Goal: Information Seeking & Learning: Learn about a topic

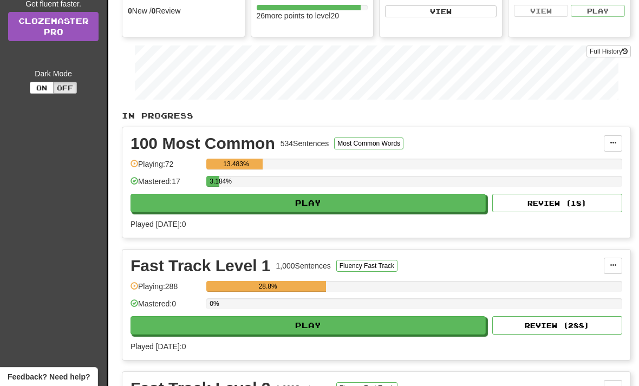
scroll to position [163, 0]
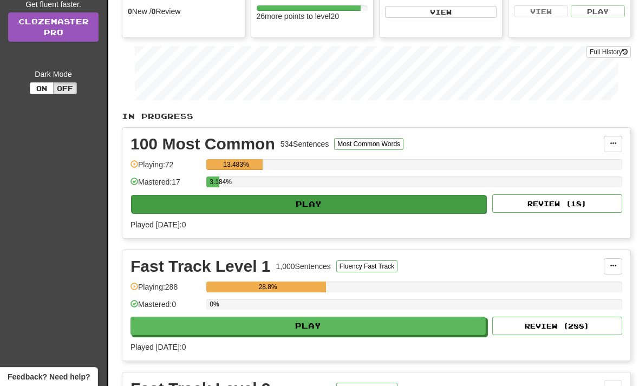
click at [180, 209] on button "Play" at bounding box center [308, 204] width 355 height 18
select select "**"
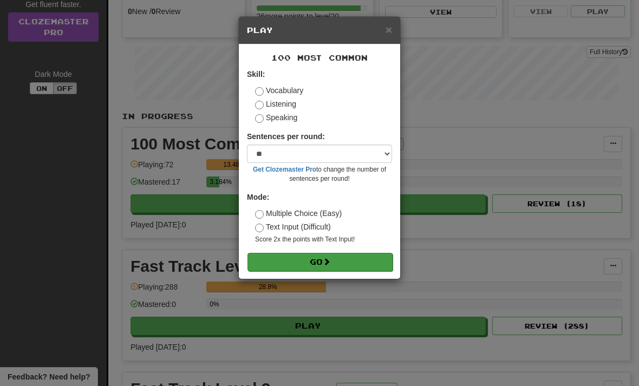
click at [281, 262] on button "Go" at bounding box center [320, 262] width 145 height 18
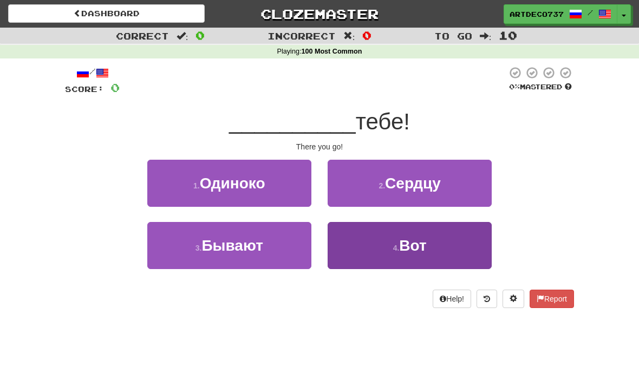
click at [403, 246] on span "Вот" at bounding box center [412, 245] width 27 height 17
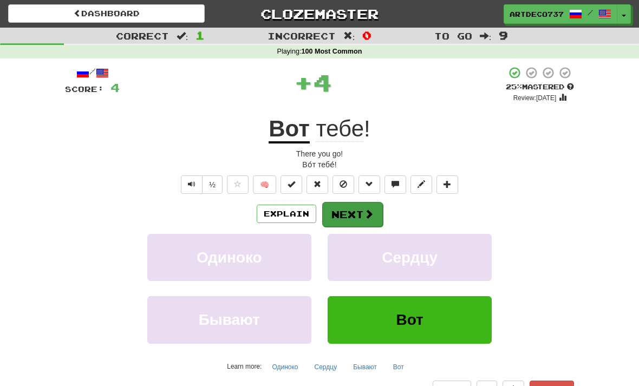
click at [350, 213] on button "Next" at bounding box center [352, 214] width 61 height 25
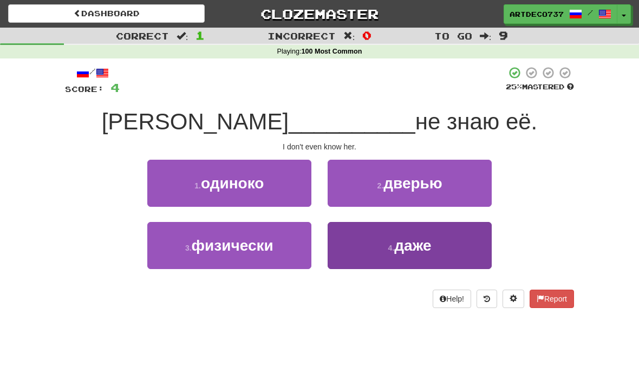
click at [396, 244] on span "даже" at bounding box center [412, 245] width 37 height 17
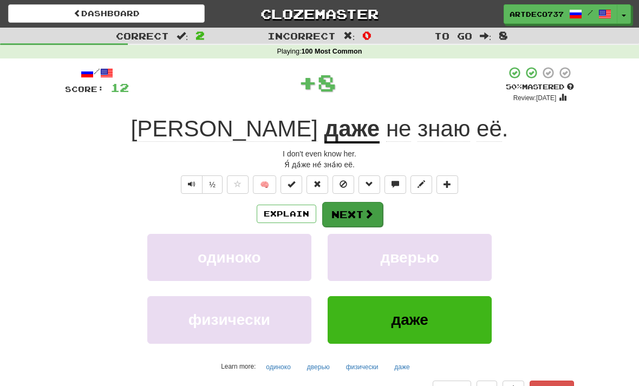
click at [362, 212] on button "Next" at bounding box center [352, 214] width 61 height 25
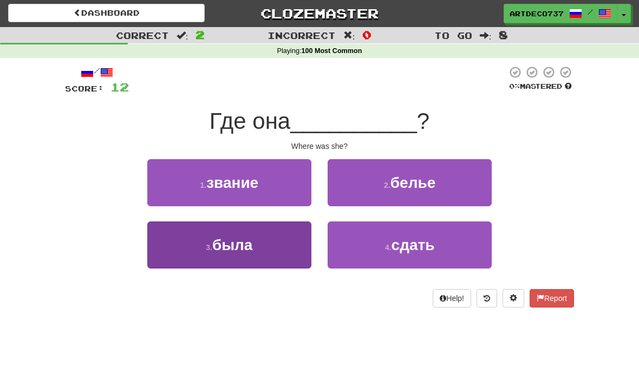
click at [187, 250] on button "3 . была" at bounding box center [229, 245] width 164 height 47
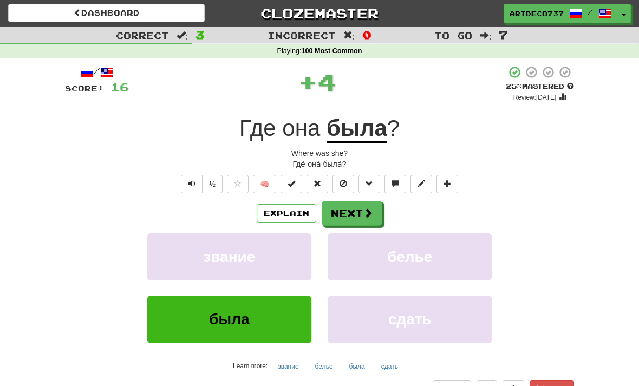
scroll to position [1, 0]
click at [359, 211] on button "Next" at bounding box center [352, 214] width 61 height 25
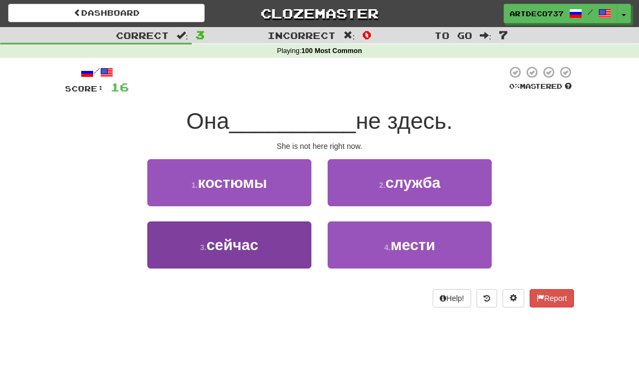
click at [231, 250] on span "сейчас" at bounding box center [232, 245] width 52 height 17
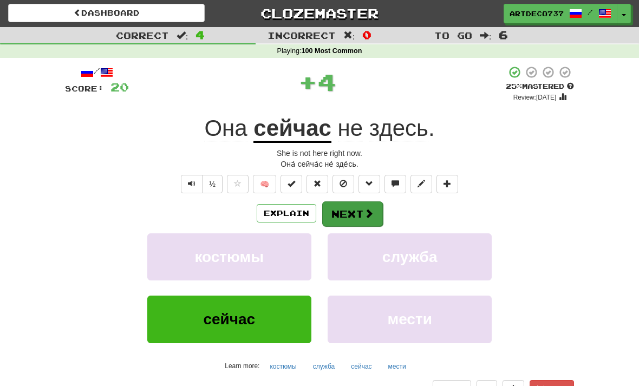
click at [353, 213] on button "Next" at bounding box center [352, 214] width 61 height 25
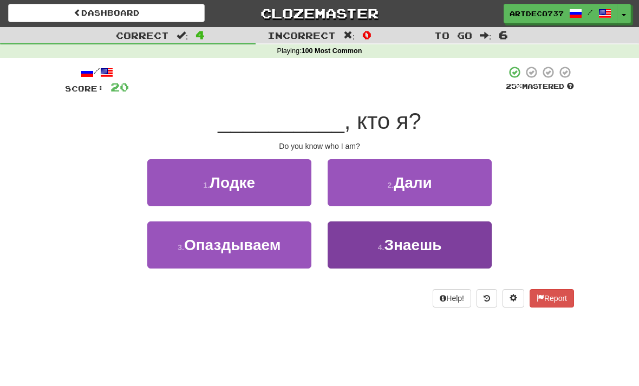
click at [380, 244] on small "4 ." at bounding box center [381, 247] width 7 height 9
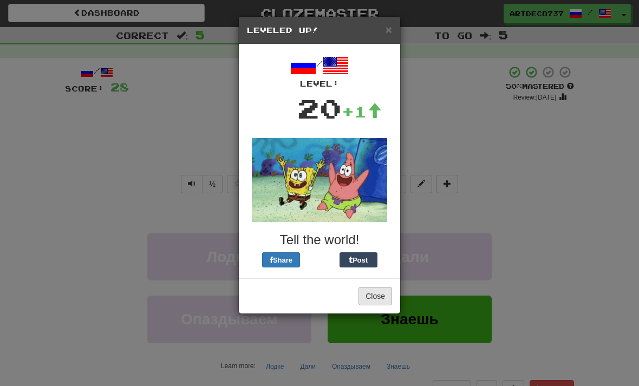
click at [368, 299] on button "Close" at bounding box center [376, 296] width 34 height 18
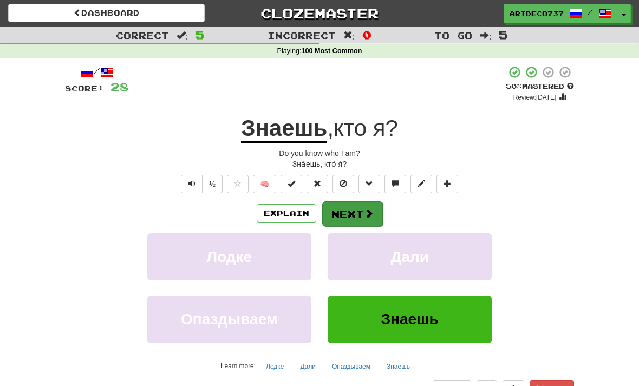
click at [355, 214] on button "Next" at bounding box center [352, 214] width 61 height 25
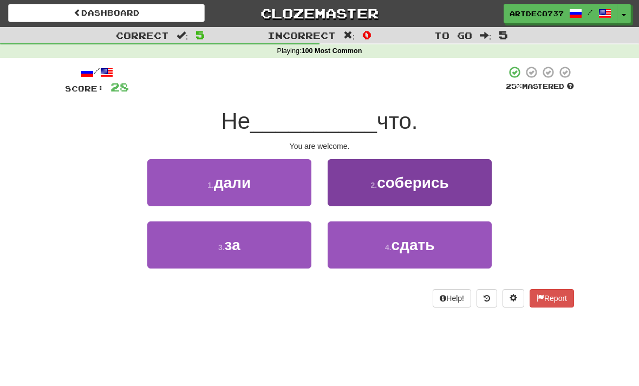
click at [368, 186] on button "2 . соберись" at bounding box center [410, 182] width 164 height 47
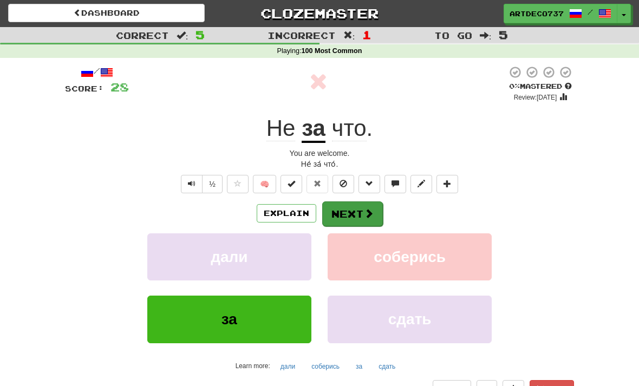
click at [356, 218] on button "Next" at bounding box center [352, 214] width 61 height 25
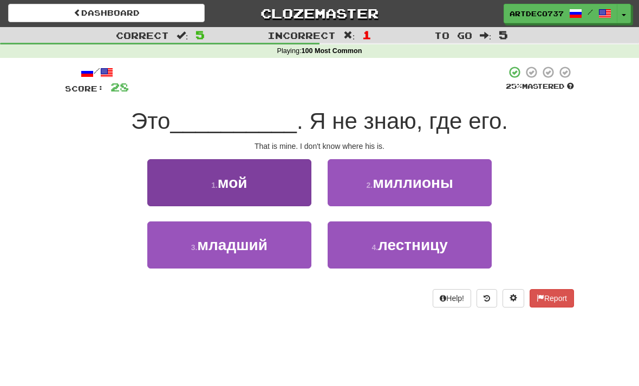
click at [251, 187] on button "1 . мой" at bounding box center [229, 182] width 164 height 47
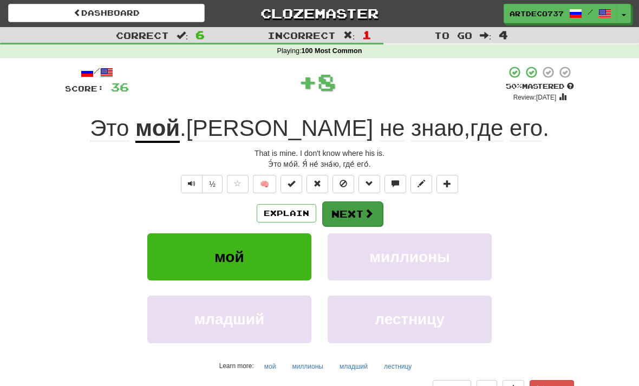
click at [361, 215] on button "Next" at bounding box center [352, 214] width 61 height 25
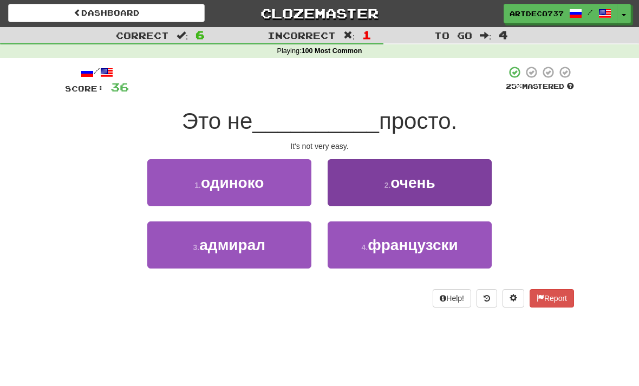
click at [371, 181] on button "2 . очень" at bounding box center [410, 182] width 164 height 47
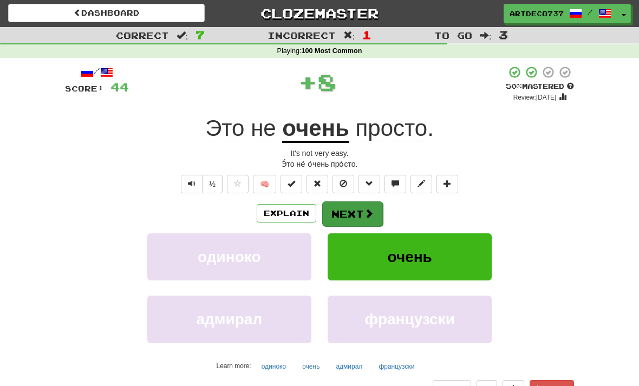
click at [361, 212] on button "Next" at bounding box center [352, 214] width 61 height 25
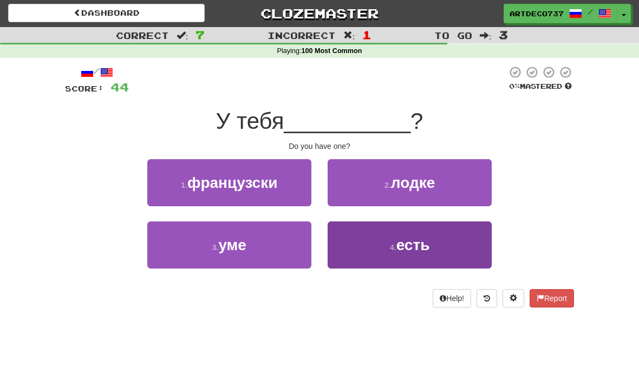
click at [412, 243] on span "есть" at bounding box center [414, 245] width 34 height 17
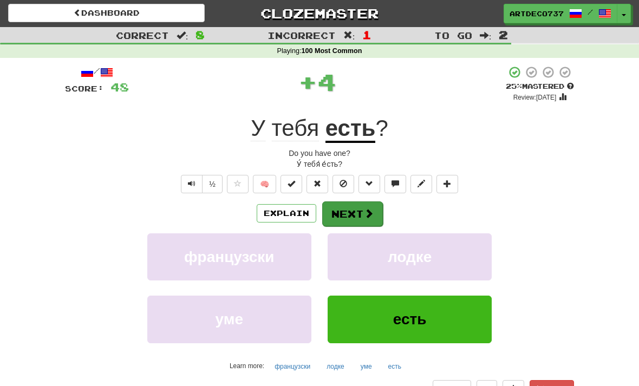
click at [365, 217] on span at bounding box center [369, 214] width 10 height 10
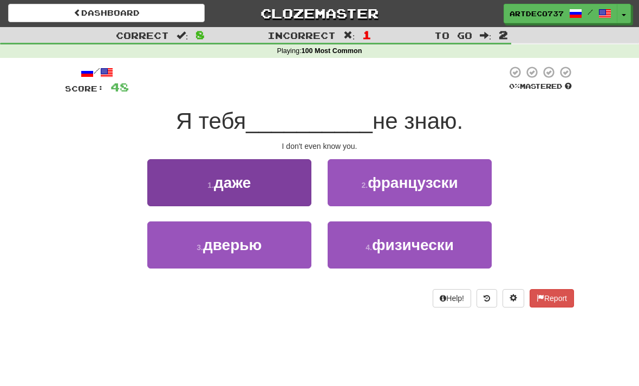
click at [214, 186] on span "даже" at bounding box center [232, 182] width 37 height 17
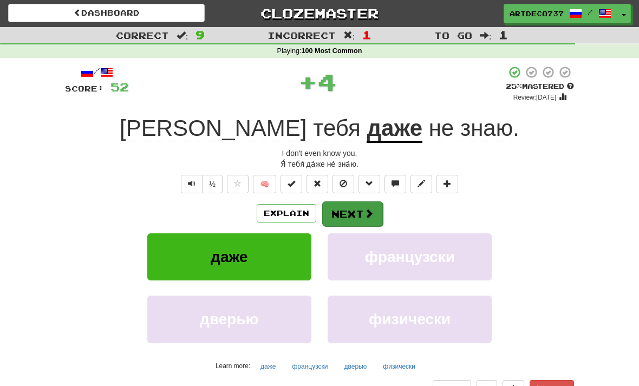
click at [360, 210] on button "Next" at bounding box center [352, 214] width 61 height 25
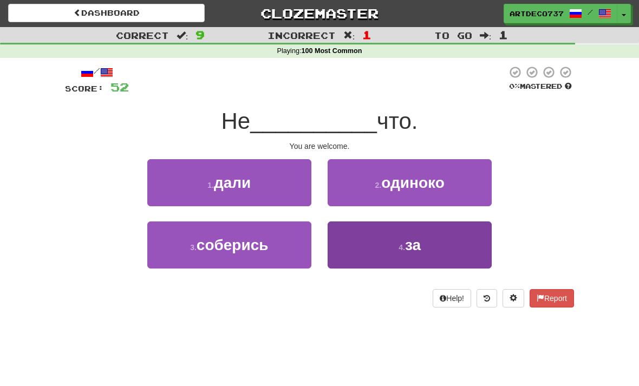
click at [404, 250] on small "4 ." at bounding box center [402, 247] width 7 height 9
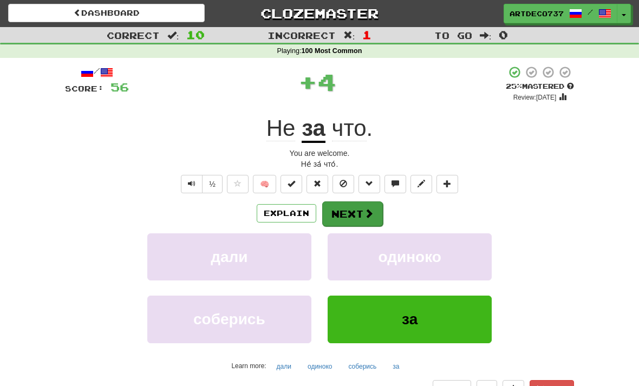
click at [352, 210] on button "Next" at bounding box center [352, 214] width 61 height 25
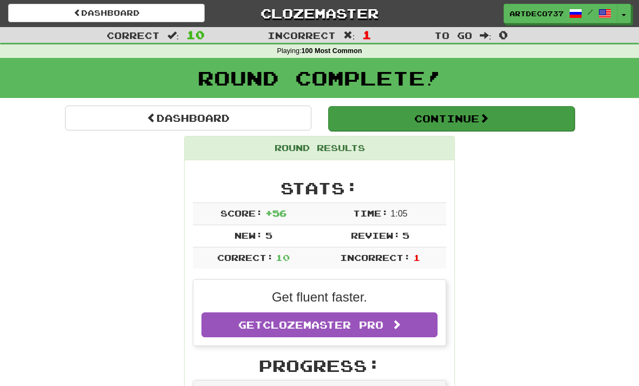
click at [368, 122] on button "Continue" at bounding box center [451, 118] width 247 height 25
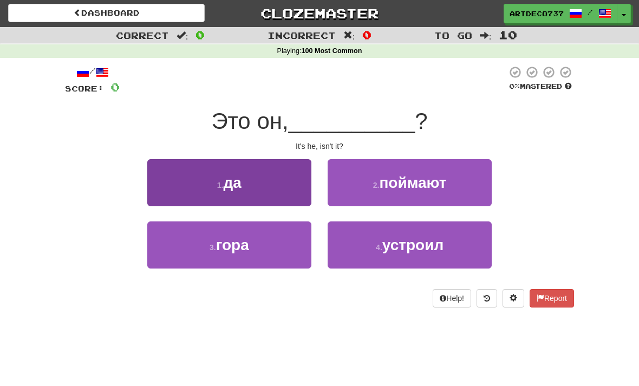
click at [228, 194] on button "1 . да" at bounding box center [229, 182] width 164 height 47
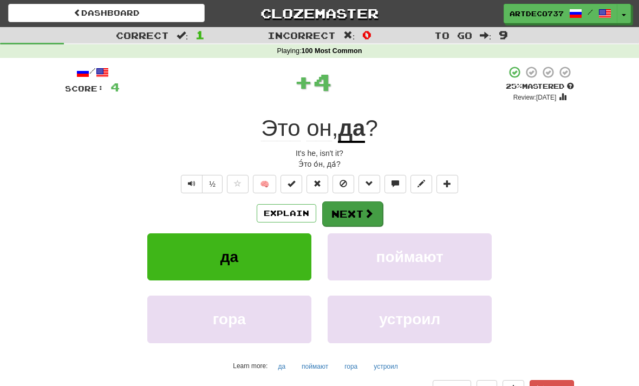
click at [359, 218] on button "Next" at bounding box center [352, 214] width 61 height 25
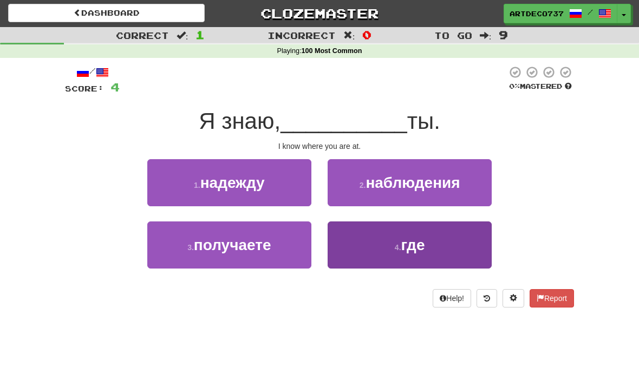
click at [370, 242] on button "4 . где" at bounding box center [410, 245] width 164 height 47
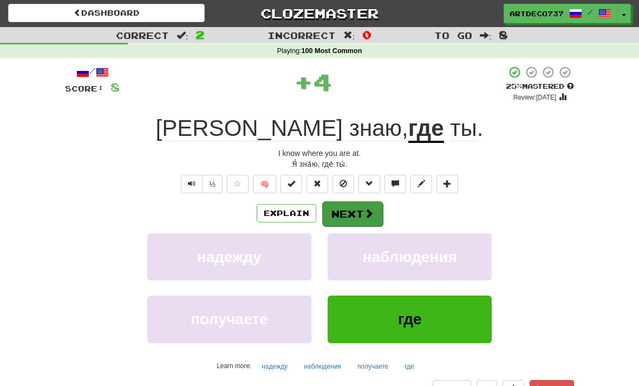
click at [354, 206] on button "Next" at bounding box center [352, 214] width 61 height 25
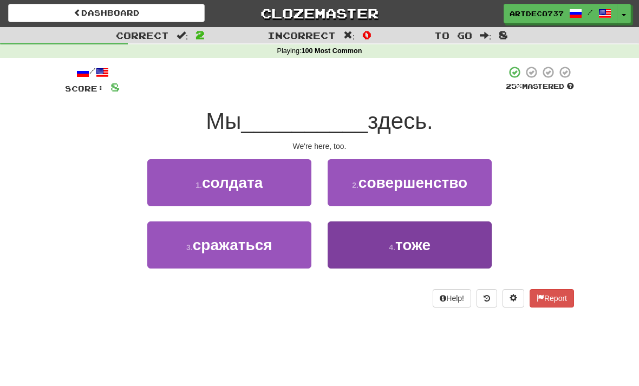
click at [380, 242] on button "4 . тоже" at bounding box center [410, 245] width 164 height 47
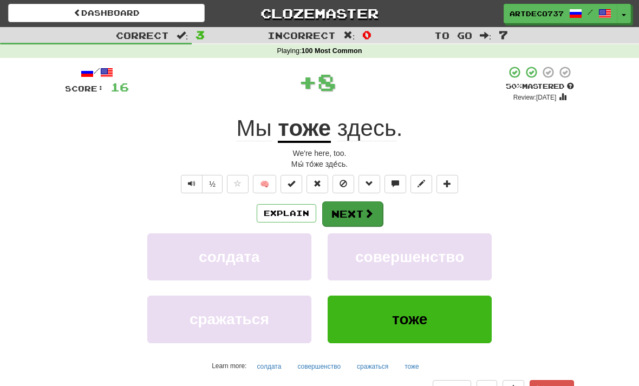
click at [353, 213] on button "Next" at bounding box center [352, 214] width 61 height 25
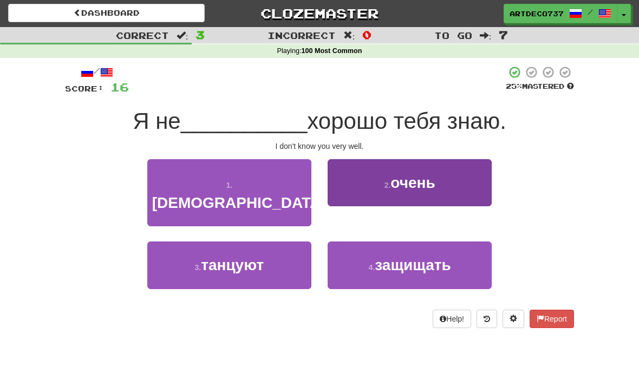
click at [352, 183] on button "2 . очень" at bounding box center [410, 182] width 164 height 47
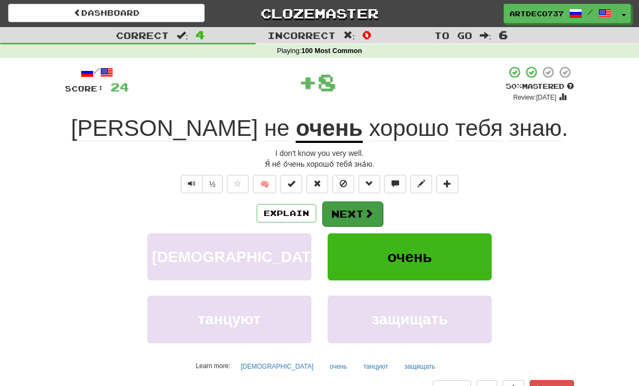
click at [362, 210] on button "Next" at bounding box center [352, 214] width 61 height 25
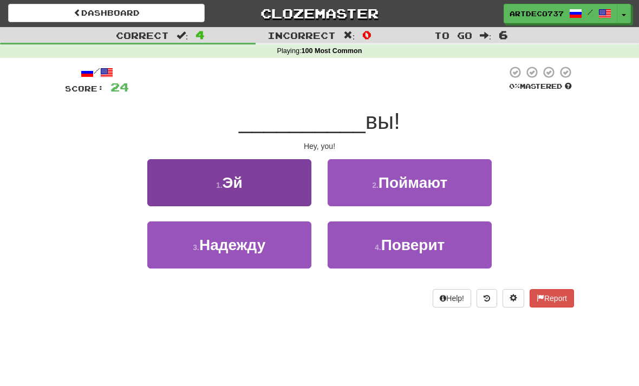
click at [211, 181] on button "1 . Эй" at bounding box center [229, 182] width 164 height 47
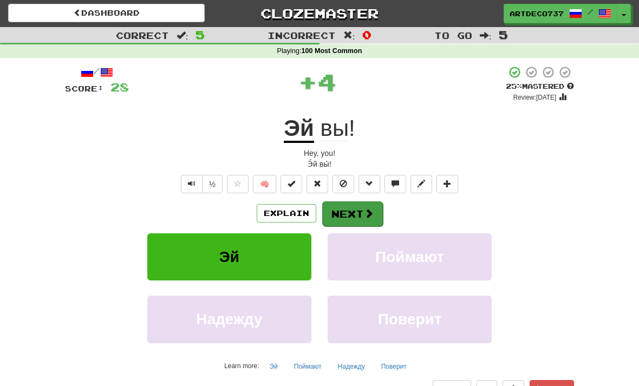
click at [344, 218] on button "Next" at bounding box center [352, 214] width 61 height 25
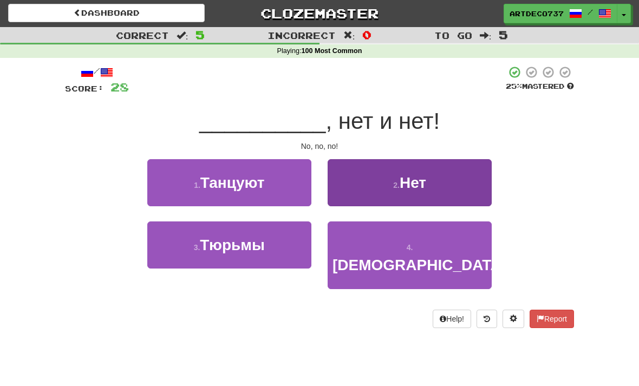
click at [372, 184] on button "2 . Нет" at bounding box center [410, 182] width 164 height 47
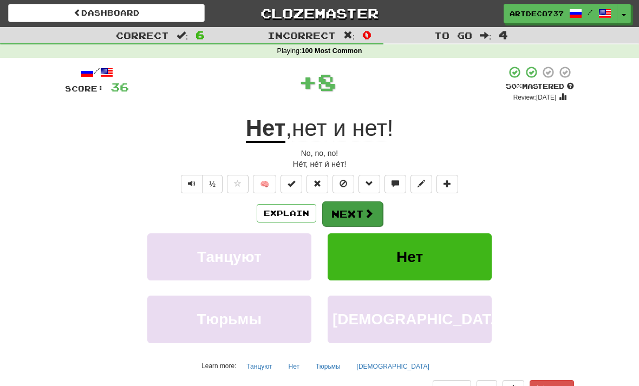
click at [354, 207] on button "Next" at bounding box center [352, 214] width 61 height 25
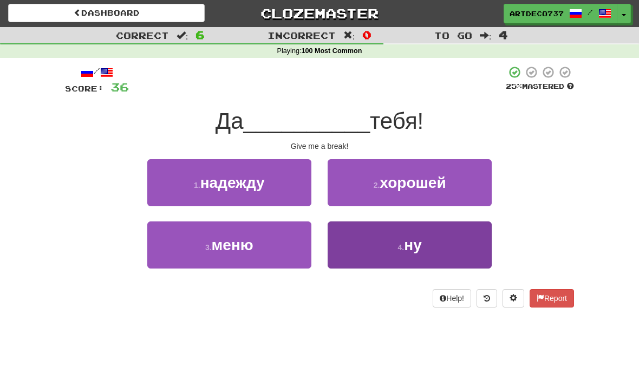
click at [384, 245] on button "4 . ну" at bounding box center [410, 245] width 164 height 47
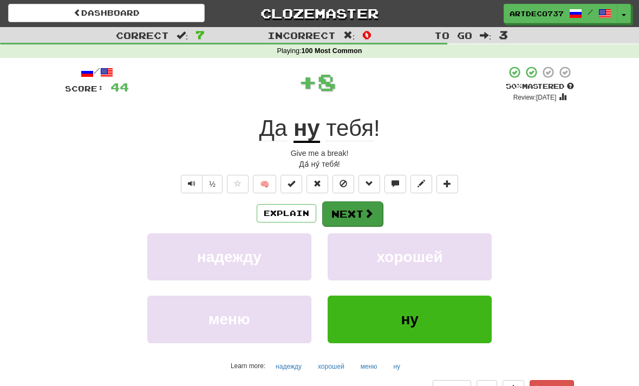
click at [361, 209] on button "Next" at bounding box center [352, 214] width 61 height 25
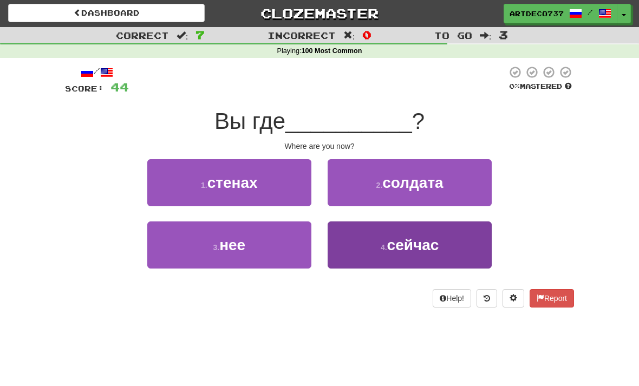
click at [371, 254] on button "4 . сейчас" at bounding box center [410, 245] width 164 height 47
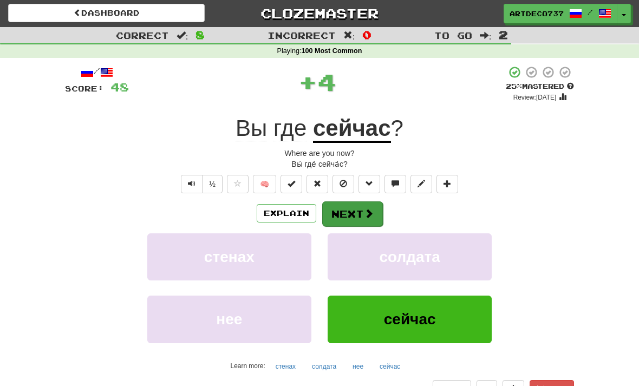
click at [352, 209] on button "Next" at bounding box center [352, 214] width 61 height 25
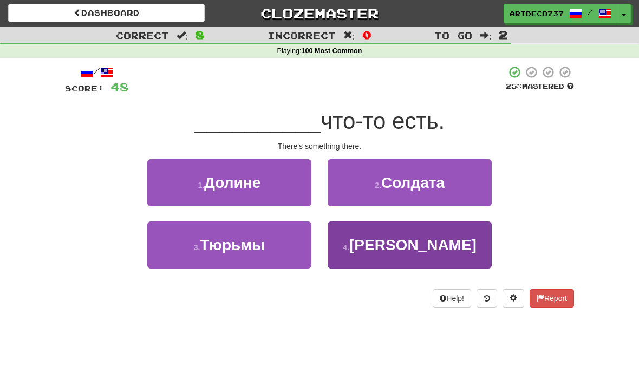
click at [368, 247] on button "4 . Там" at bounding box center [410, 245] width 164 height 47
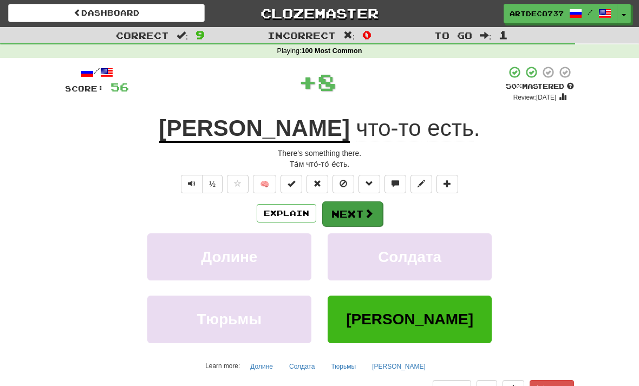
click at [345, 208] on button "Next" at bounding box center [352, 214] width 61 height 25
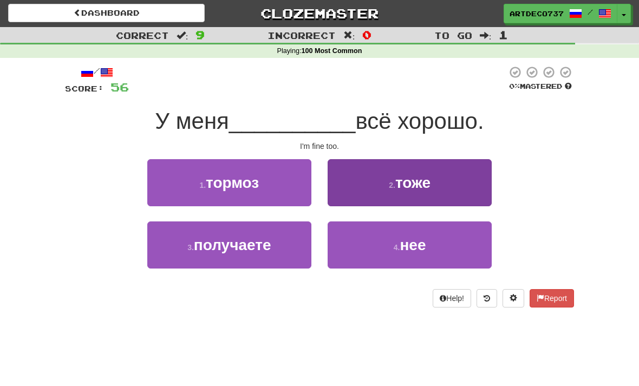
click at [346, 176] on button "2 . тоже" at bounding box center [410, 182] width 164 height 47
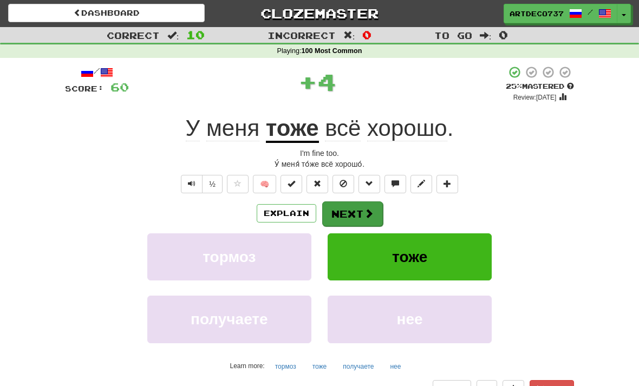
click at [352, 202] on button "Next" at bounding box center [352, 214] width 61 height 25
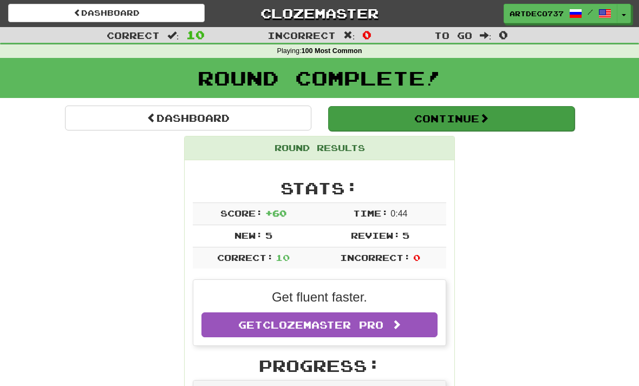
click at [372, 127] on button "Continue" at bounding box center [451, 118] width 247 height 25
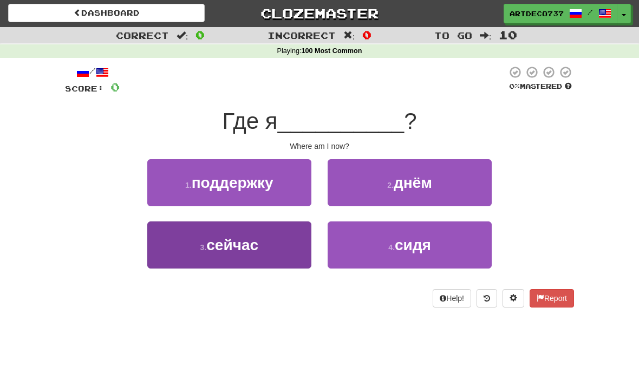
click at [269, 251] on button "3 . сейчас" at bounding box center [229, 245] width 164 height 47
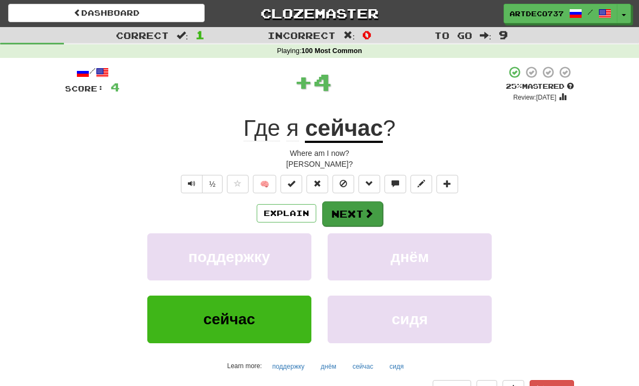
click at [364, 209] on span at bounding box center [369, 214] width 10 height 10
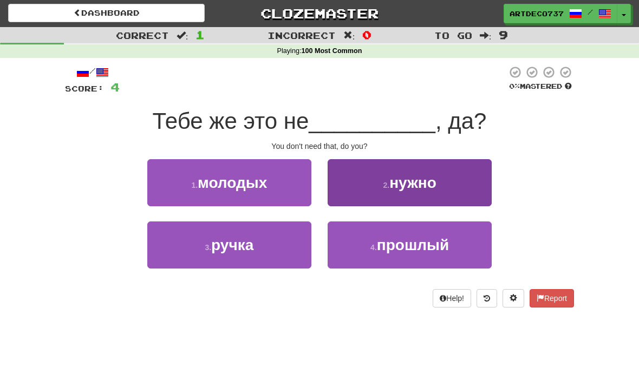
click at [359, 187] on button "2 . нужно" at bounding box center [410, 182] width 164 height 47
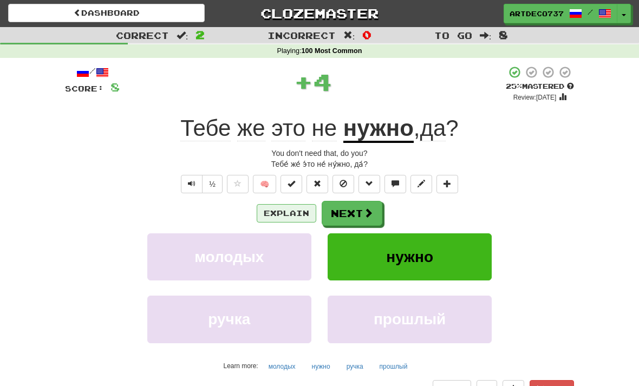
click at [291, 210] on button "Explain" at bounding box center [287, 213] width 60 height 18
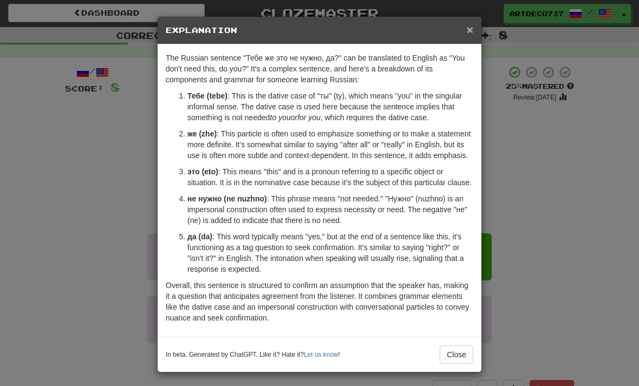
click at [472, 32] on span "×" at bounding box center [470, 29] width 7 height 12
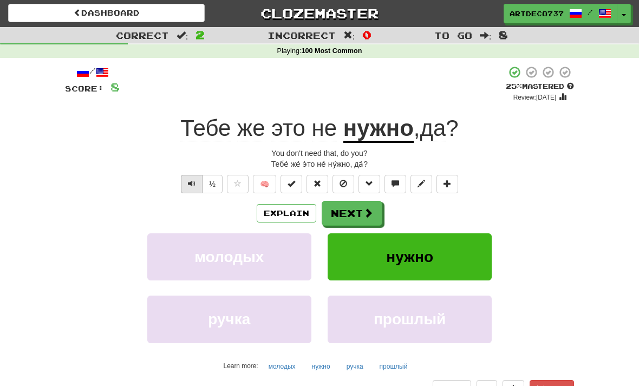
click at [187, 189] on button "Text-to-speech controls" at bounding box center [192, 184] width 22 height 18
click at [343, 204] on button "Next" at bounding box center [352, 214] width 61 height 25
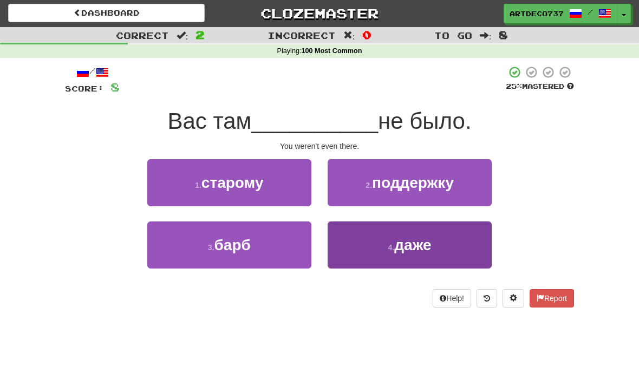
click at [372, 249] on button "4 . даже" at bounding box center [410, 245] width 164 height 47
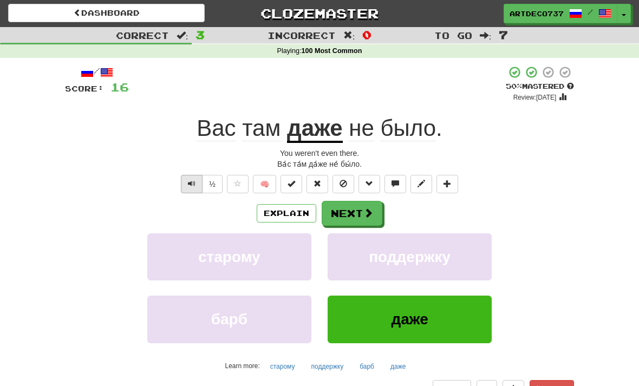
click at [182, 181] on button "Text-to-speech controls" at bounding box center [192, 184] width 22 height 18
click at [349, 221] on button "Next" at bounding box center [352, 214] width 61 height 25
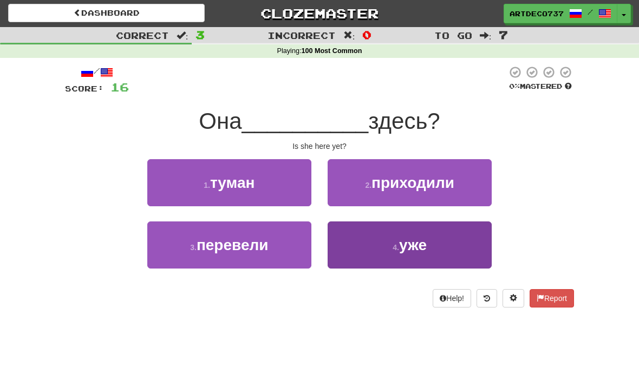
click at [370, 250] on button "4 . уже" at bounding box center [410, 245] width 164 height 47
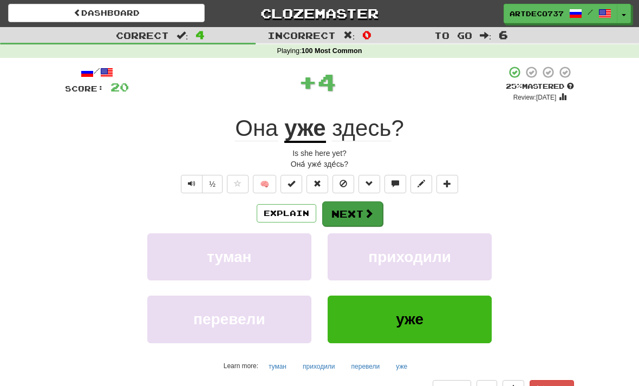
click at [352, 213] on button "Next" at bounding box center [352, 214] width 61 height 25
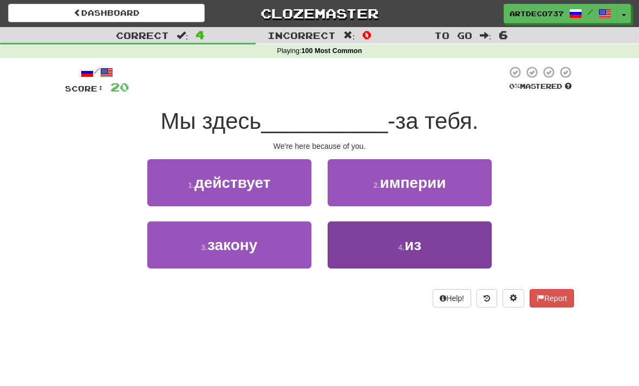
click at [364, 240] on button "4 . из" at bounding box center [410, 245] width 164 height 47
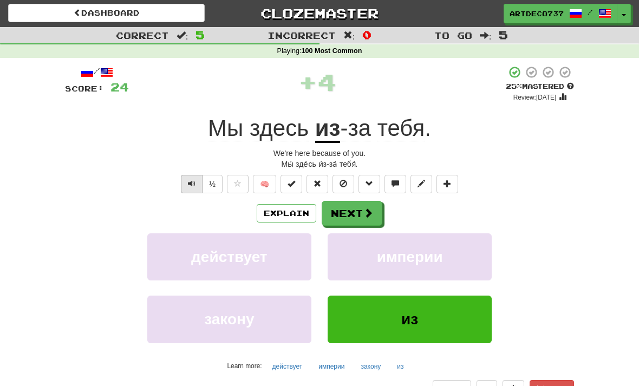
click at [192, 187] on button "Text-to-speech controls" at bounding box center [192, 184] width 22 height 18
click at [353, 216] on button "Next" at bounding box center [352, 214] width 61 height 25
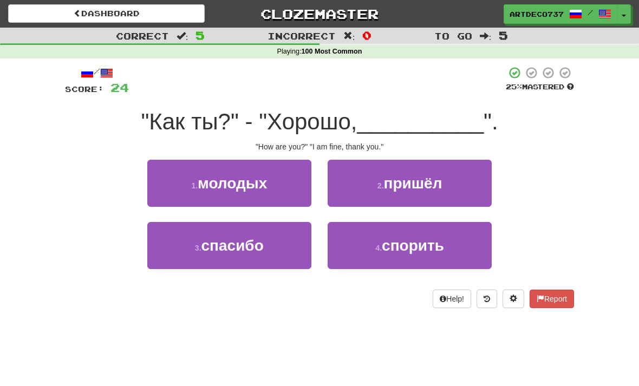
scroll to position [0, 0]
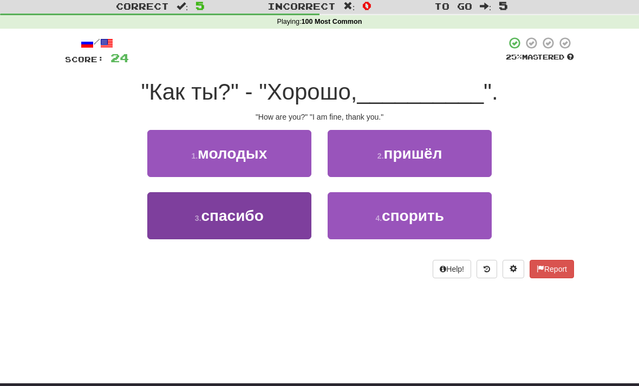
click at [198, 231] on button "3 . спасибо" at bounding box center [229, 216] width 164 height 47
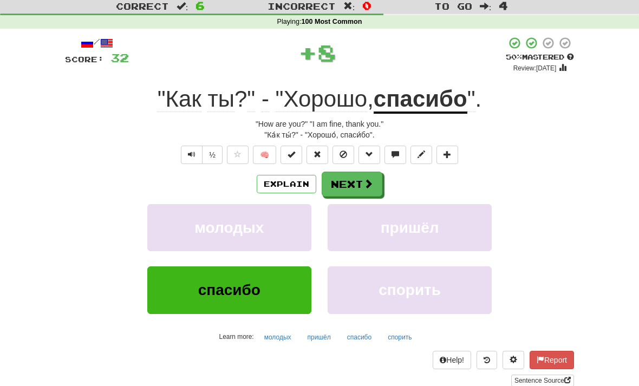
scroll to position [30, 0]
click at [352, 184] on button "Next" at bounding box center [352, 184] width 61 height 25
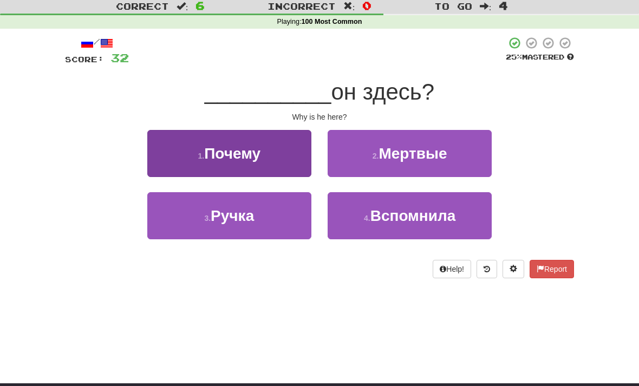
click at [204, 160] on button "1 . Почему" at bounding box center [229, 153] width 164 height 47
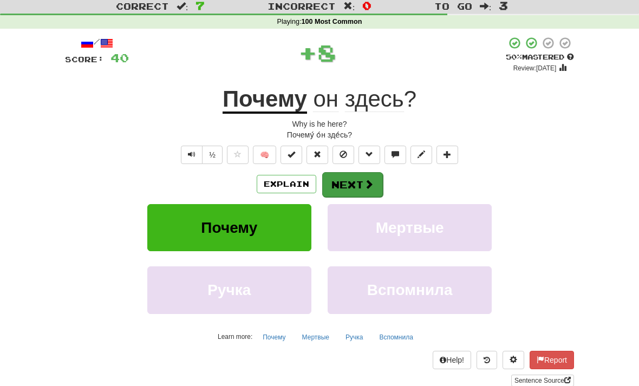
click at [353, 183] on button "Next" at bounding box center [352, 184] width 61 height 25
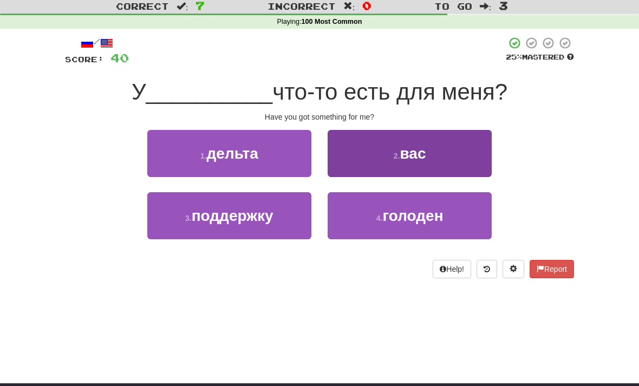
click at [370, 153] on button "2 . вас" at bounding box center [410, 153] width 164 height 47
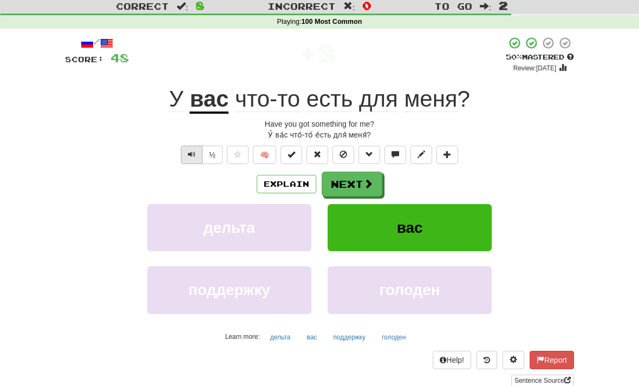
click at [181, 160] on button "Text-to-speech controls" at bounding box center [192, 155] width 22 height 18
click at [191, 152] on span "Text-to-speech controls" at bounding box center [192, 155] width 8 height 8
click at [358, 181] on button "Next" at bounding box center [352, 184] width 61 height 25
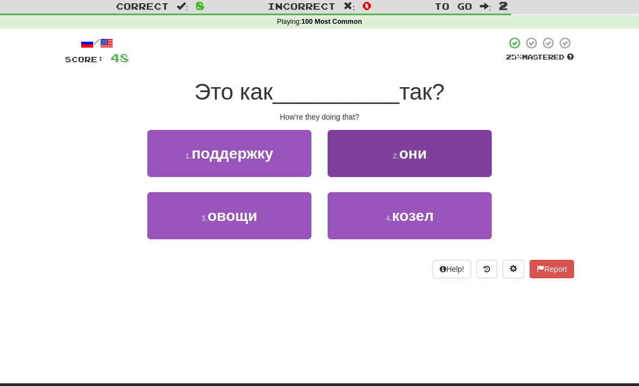
click at [367, 163] on button "2 . они" at bounding box center [410, 153] width 164 height 47
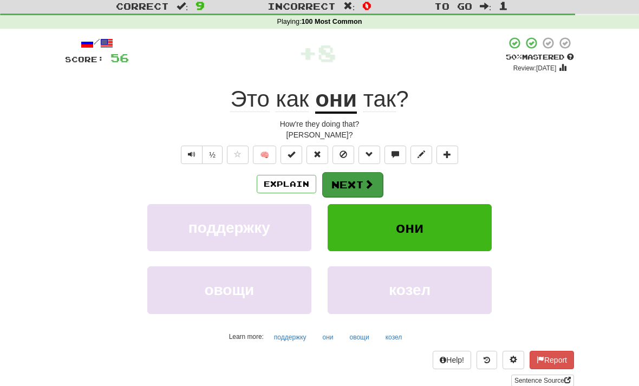
click at [352, 181] on button "Next" at bounding box center [352, 184] width 61 height 25
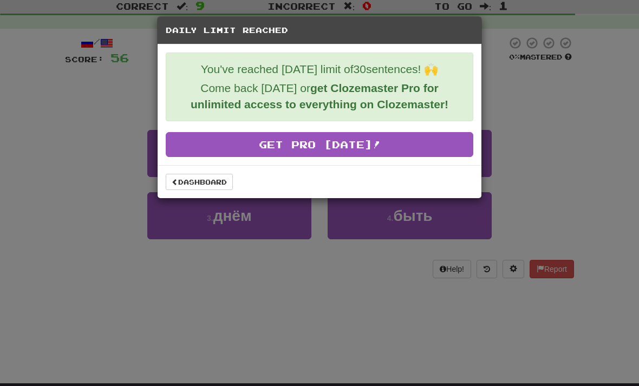
scroll to position [0, 0]
